Goal: Navigation & Orientation: Find specific page/section

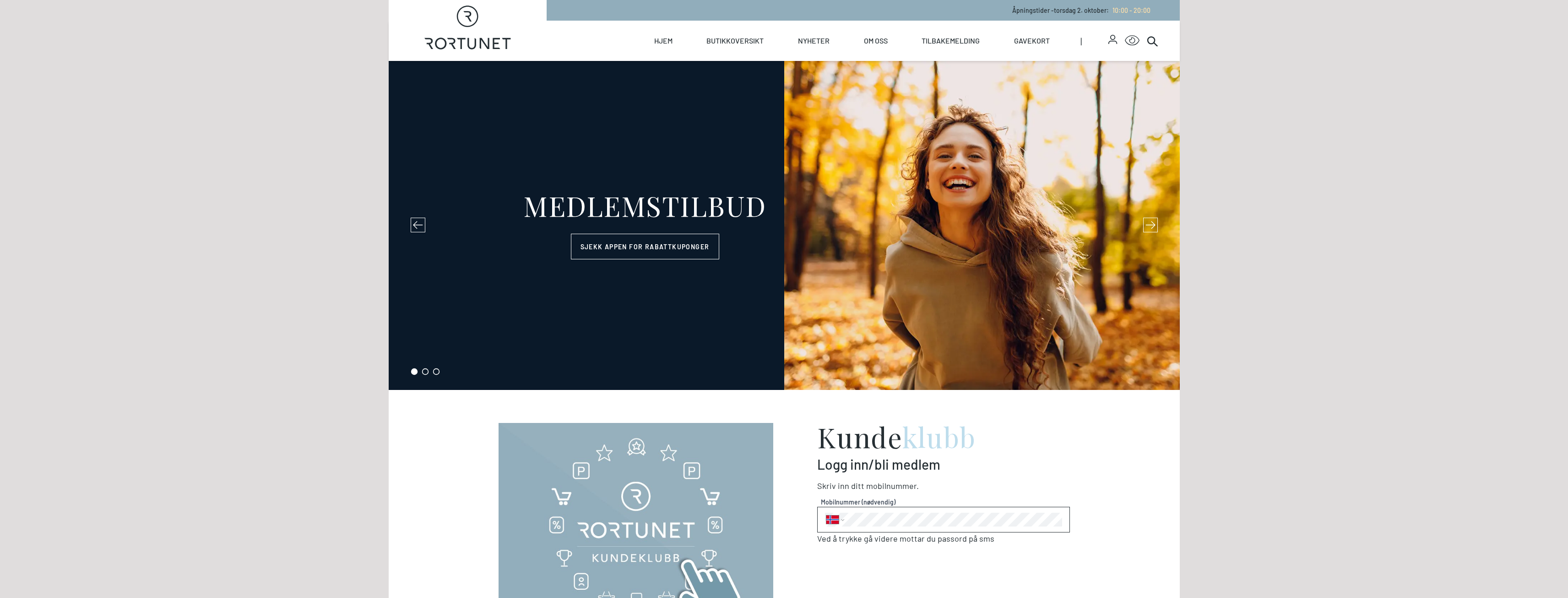
select select "NO"
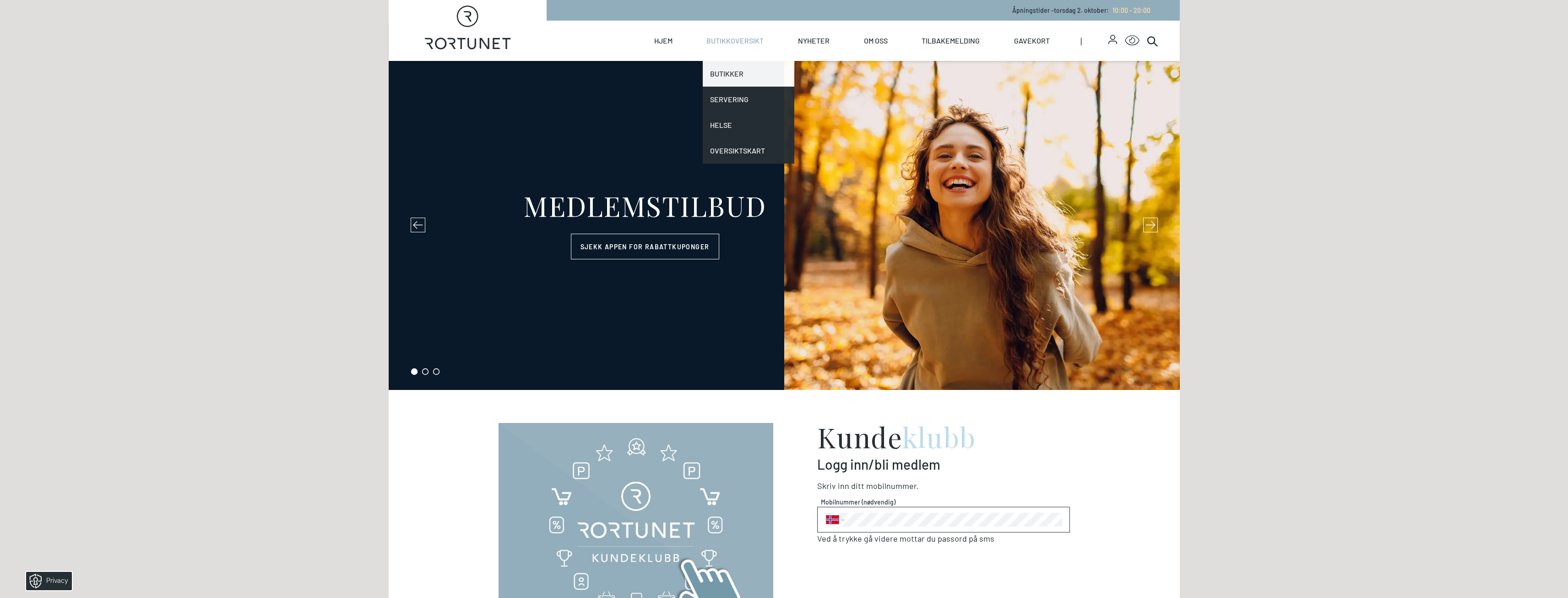
click at [740, 69] on link "Butikker" at bounding box center [748, 74] width 91 height 26
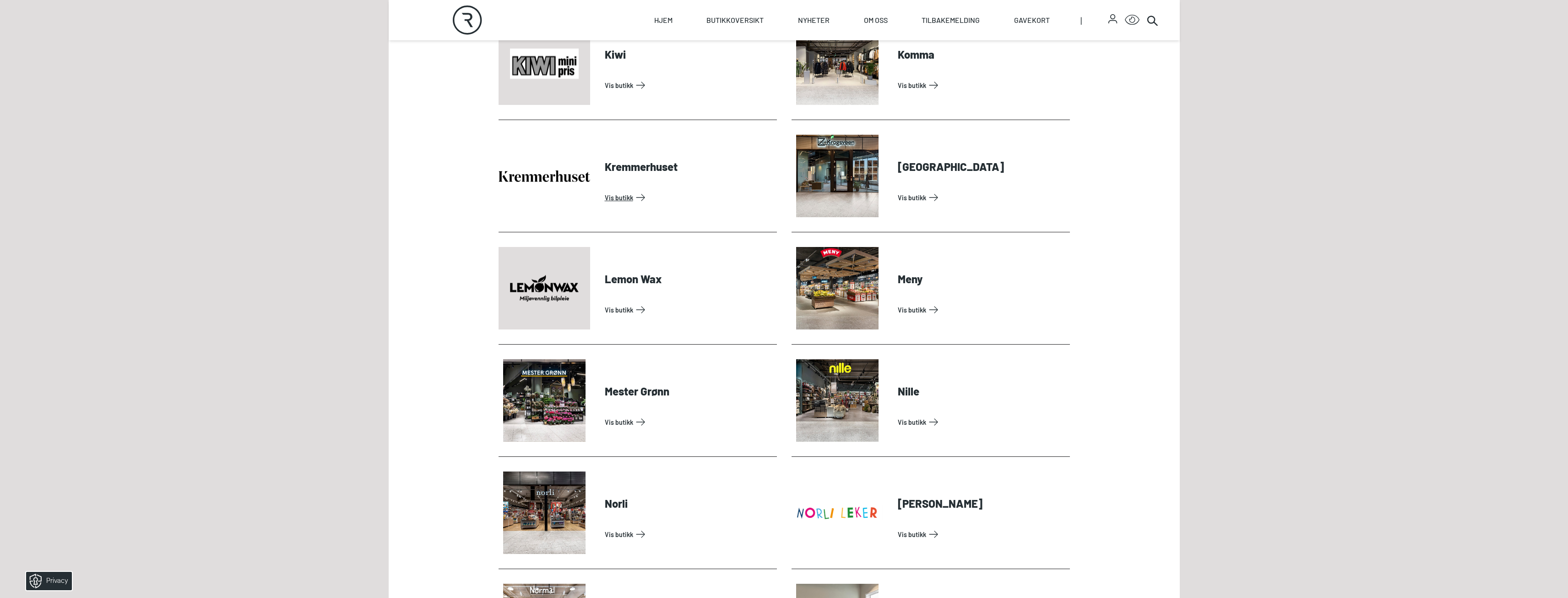
scroll to position [1466, 0]
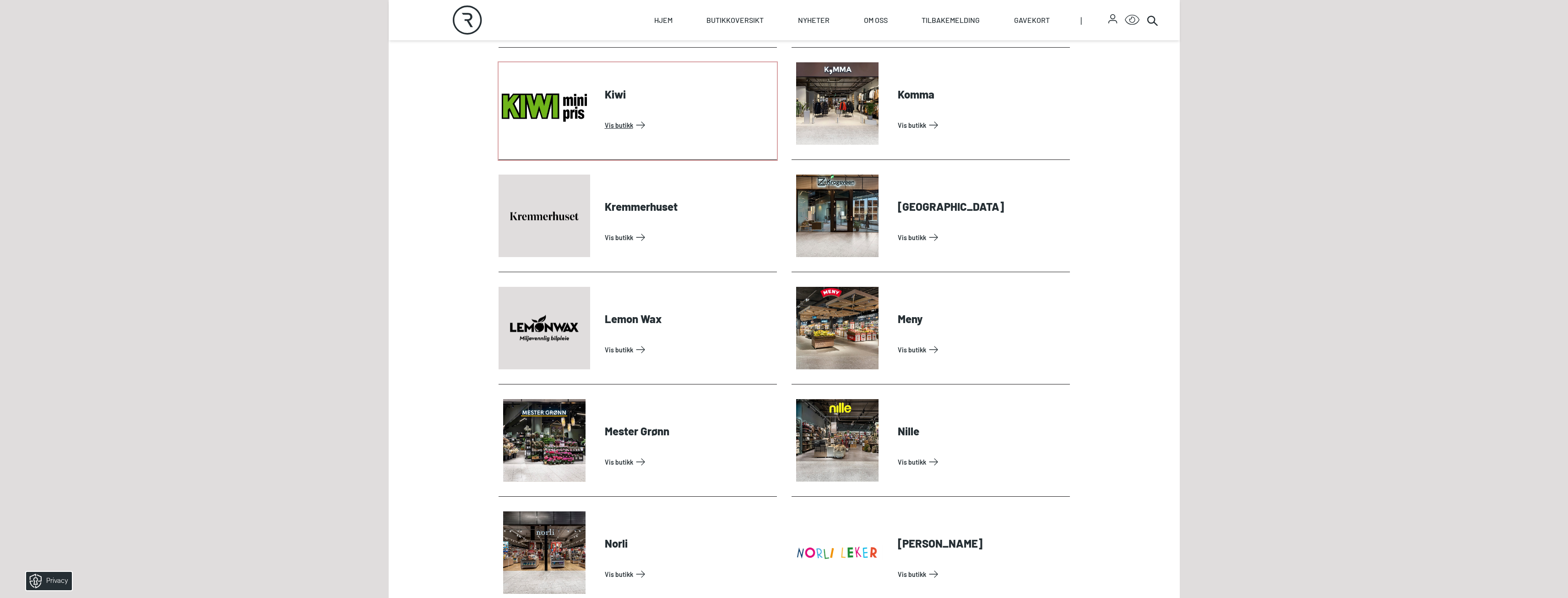
click at [605, 132] on link "Vis butikk" at bounding box center [689, 125] width 169 height 15
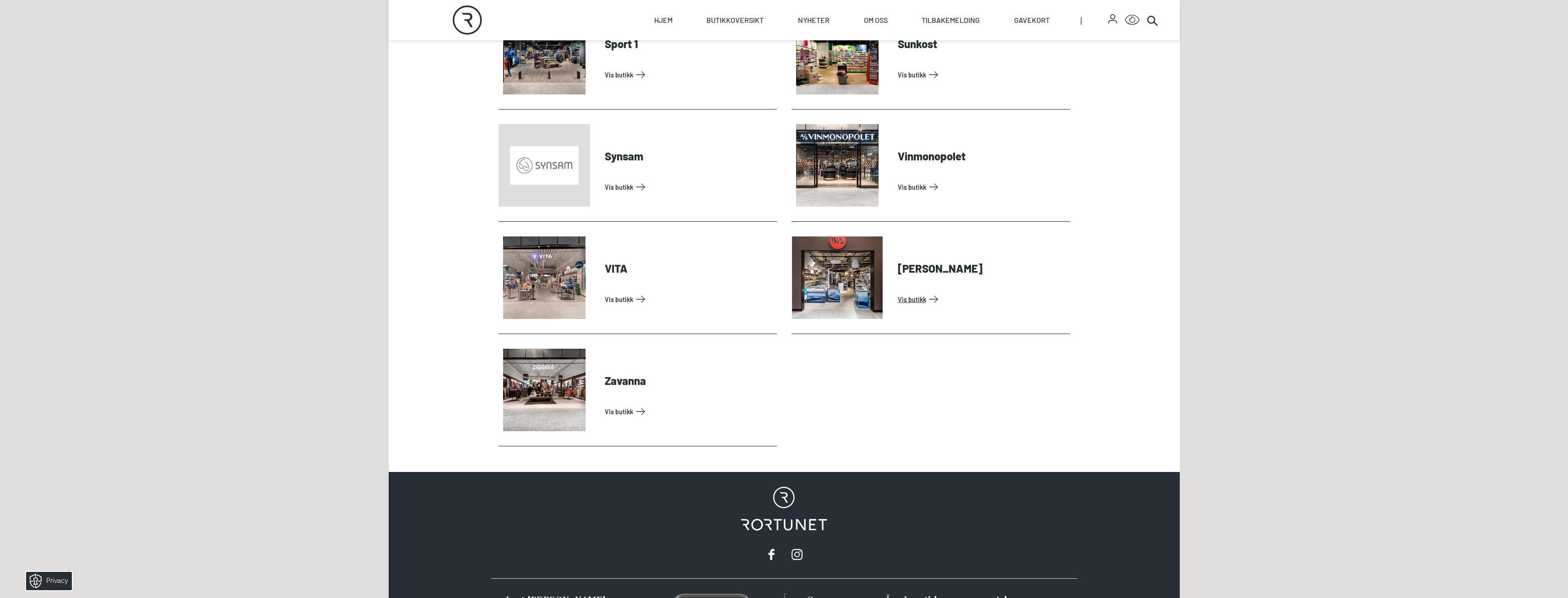
scroll to position [2857, 0]
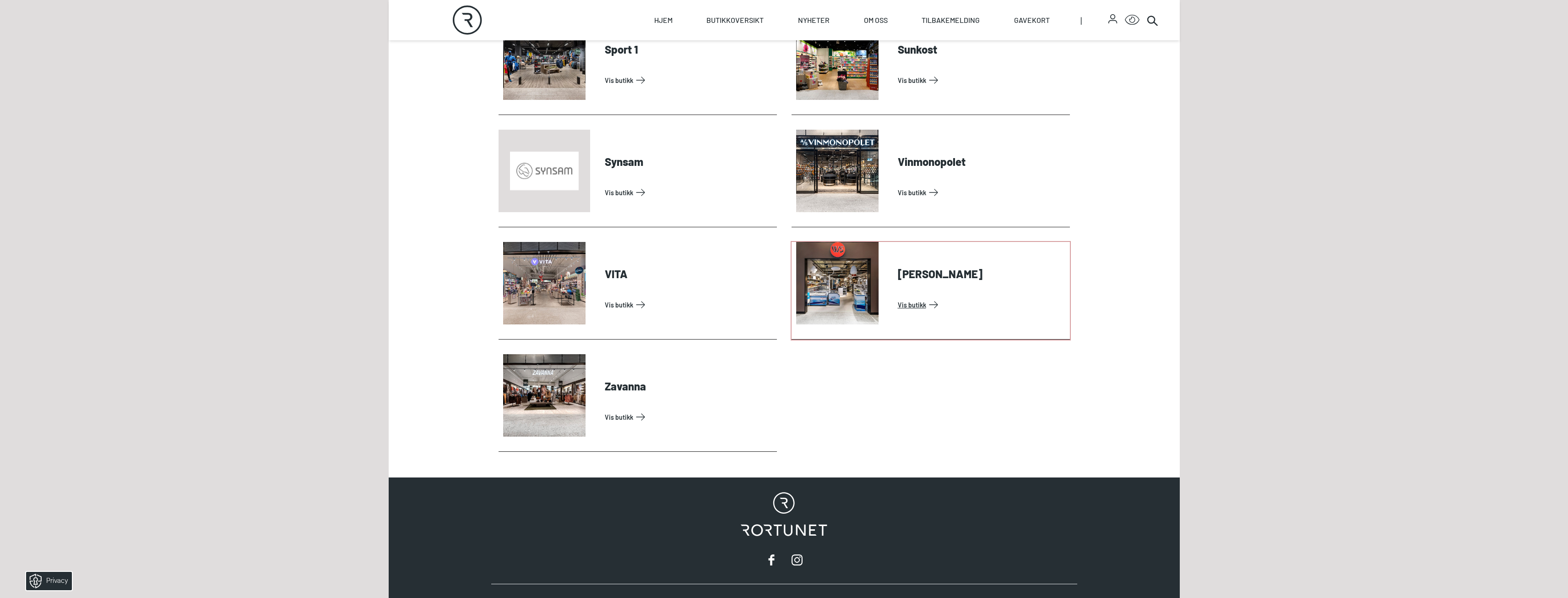
click at [898, 297] on link "Vis butikk" at bounding box center [982, 304] width 169 height 15
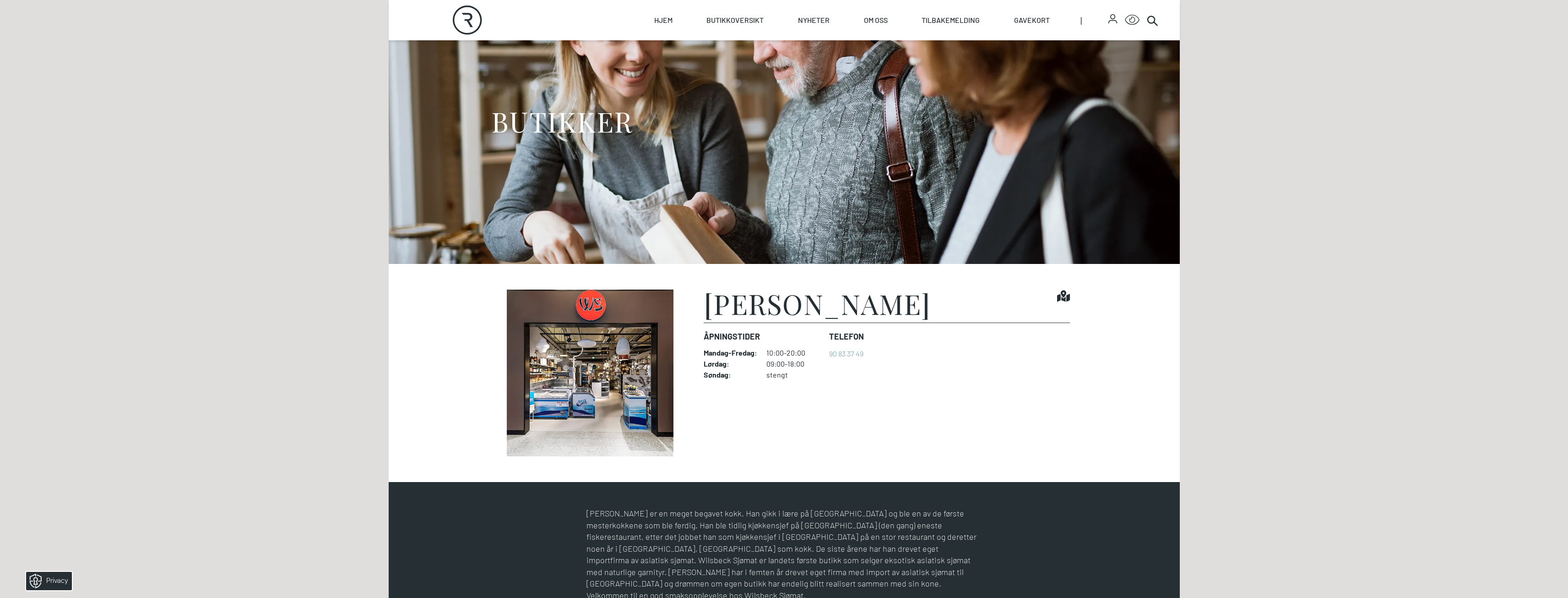
scroll to position [91, 0]
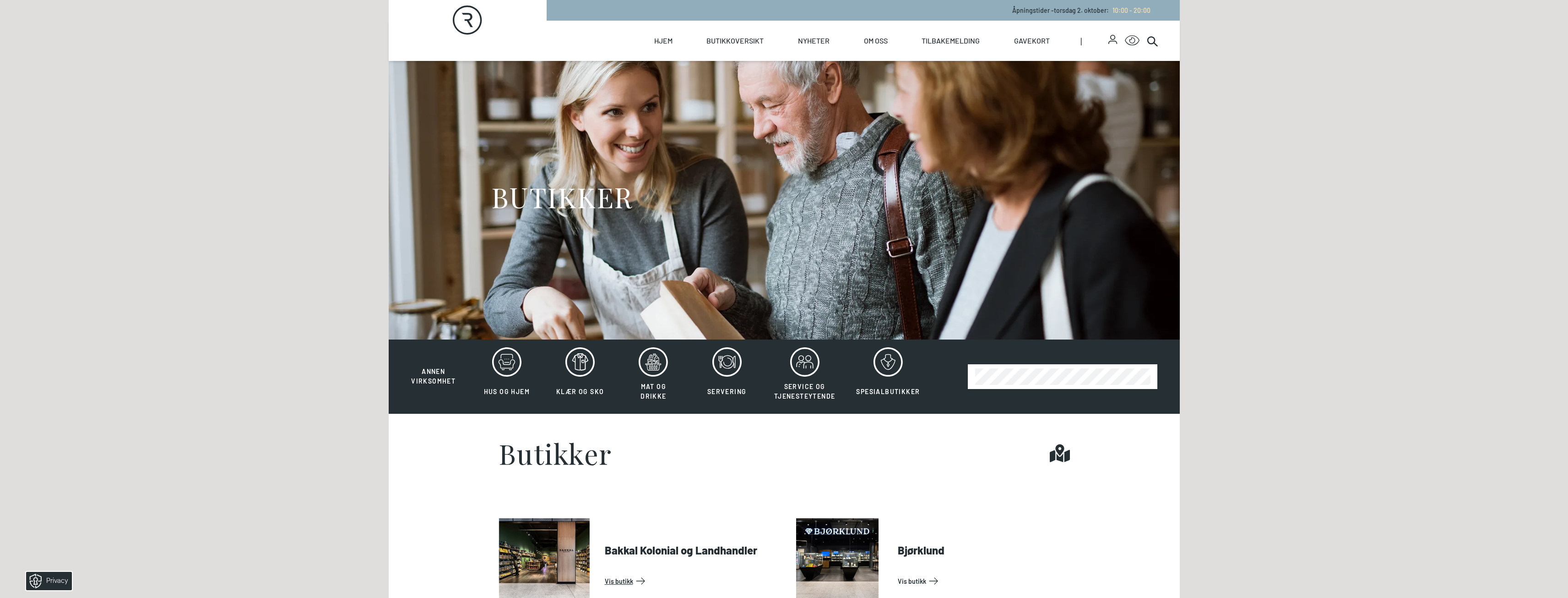
scroll to position [223, 0]
